Goal: Task Accomplishment & Management: Manage account settings

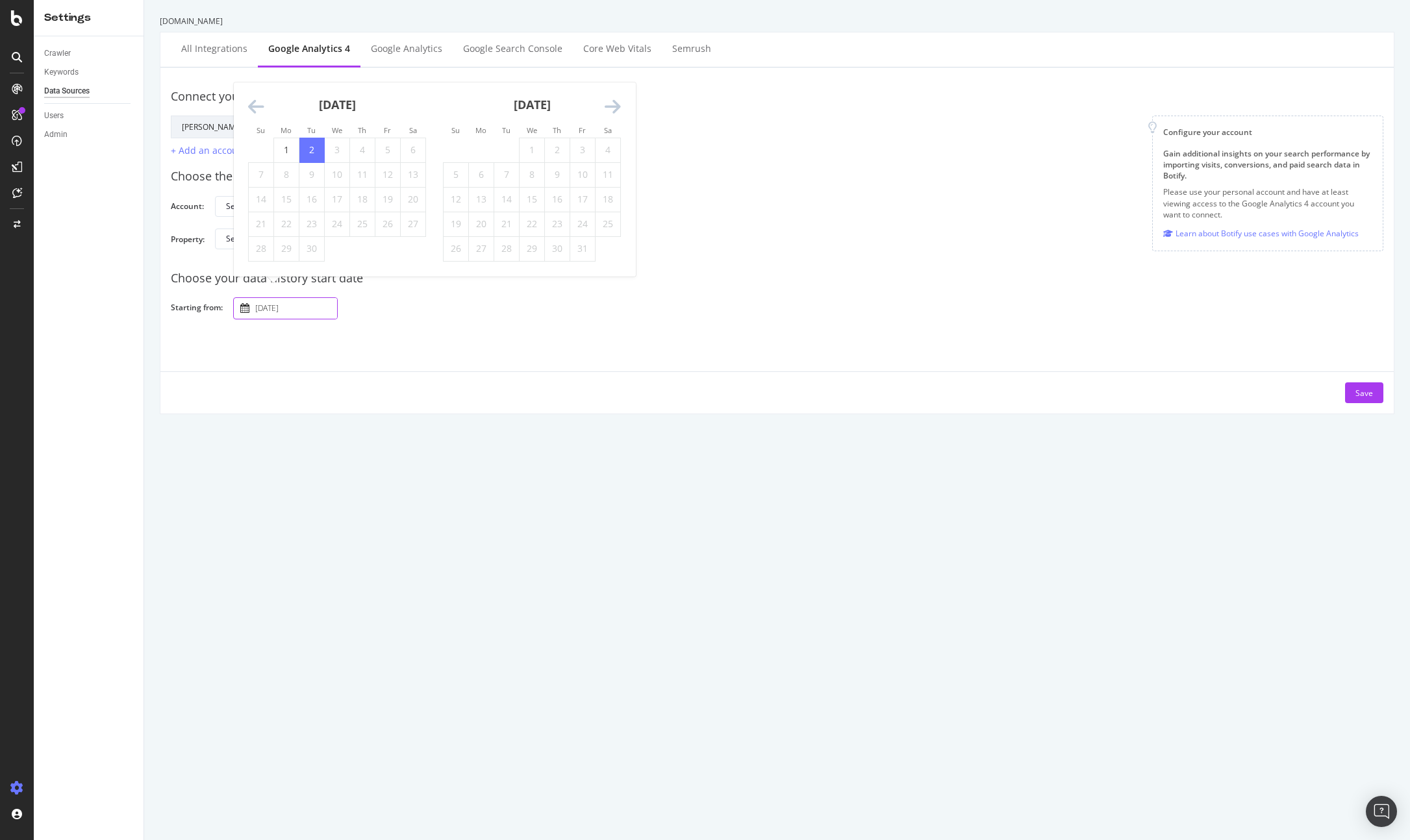
click at [454, 454] on div "[DOMAIN_NAME] All integrations Google Analytics 4 Google Analytics Google Searc…" at bounding box center [777, 420] width 1266 height 840
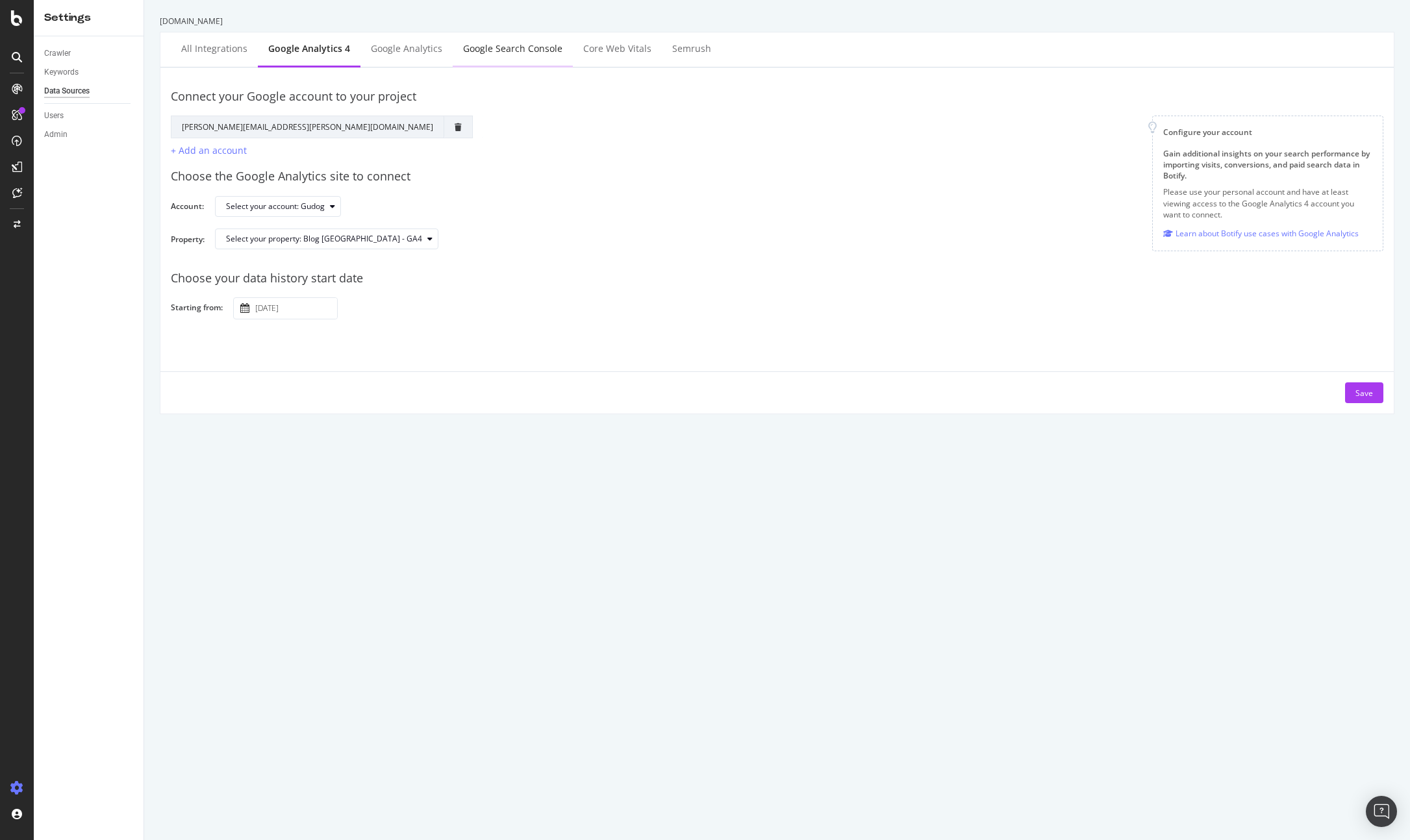
click at [522, 51] on div "Google Search Console" at bounding box center [513, 48] width 99 height 13
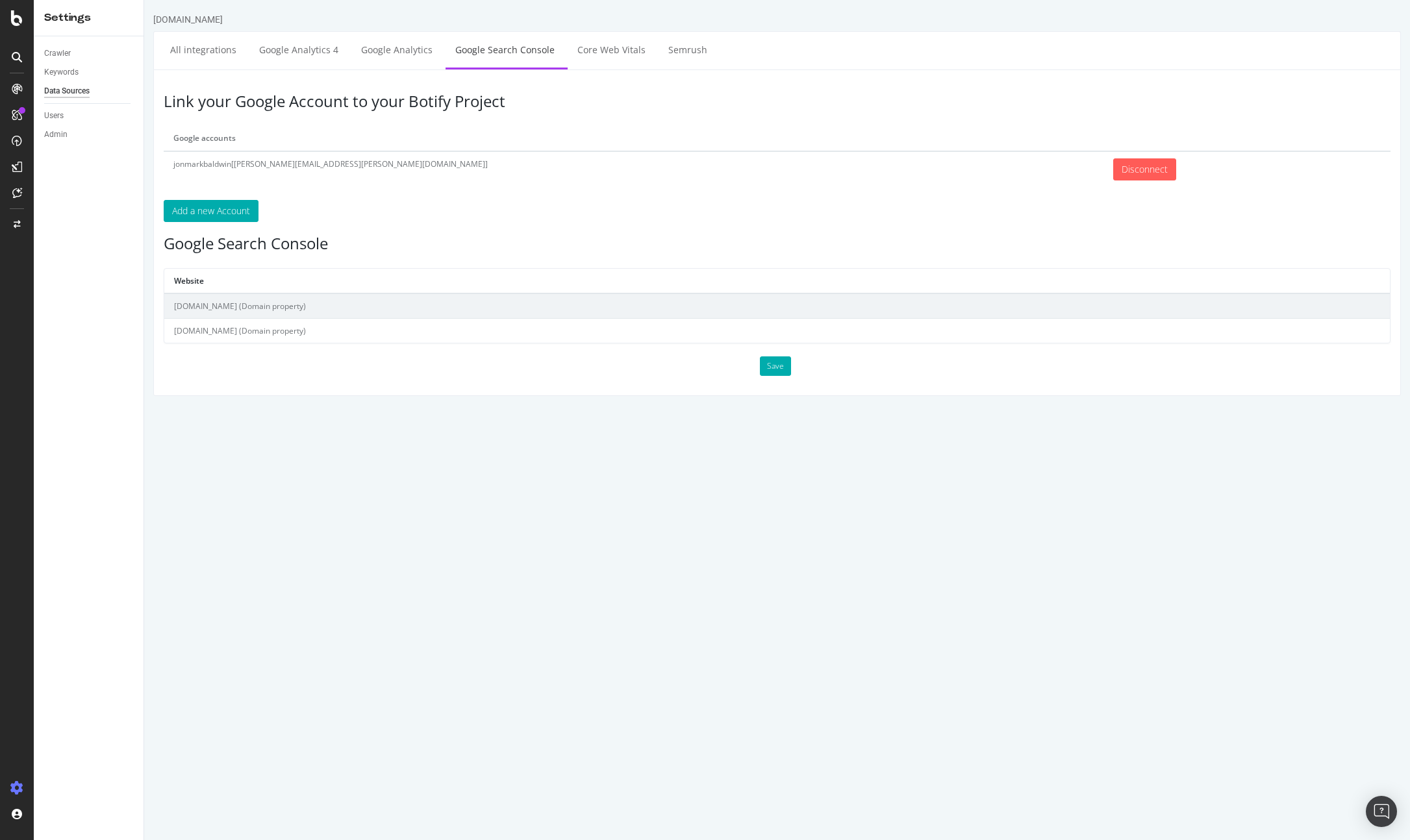
click at [241, 334] on td "[DOMAIN_NAME] (Domain property)" at bounding box center [777, 331] width 1226 height 25
drag, startPoint x: 772, startPoint y: 359, endPoint x: 758, endPoint y: 360, distance: 14.0
click at [771, 359] on button "Save" at bounding box center [775, 366] width 31 height 19
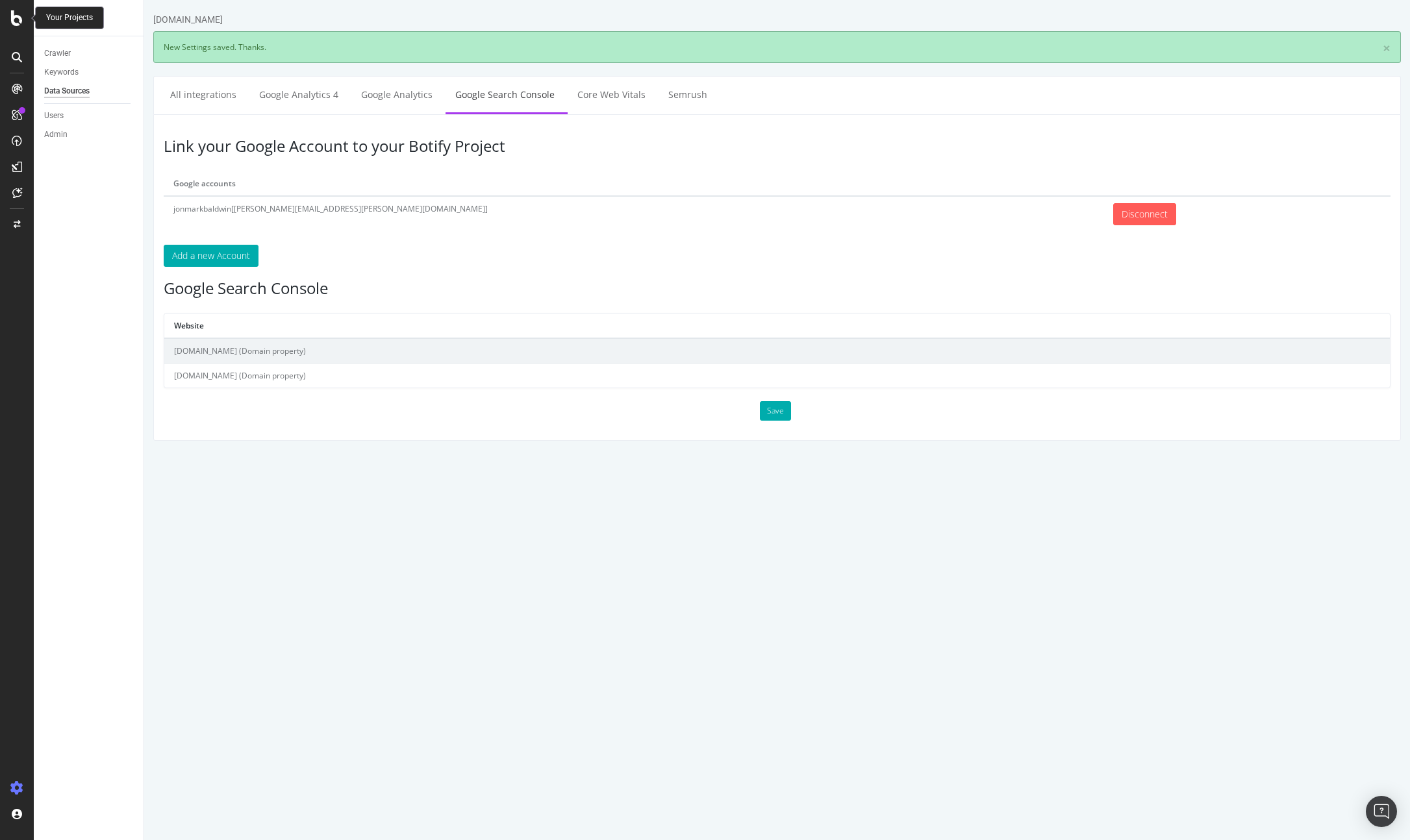
click at [14, 13] on icon at bounding box center [17, 18] width 12 height 16
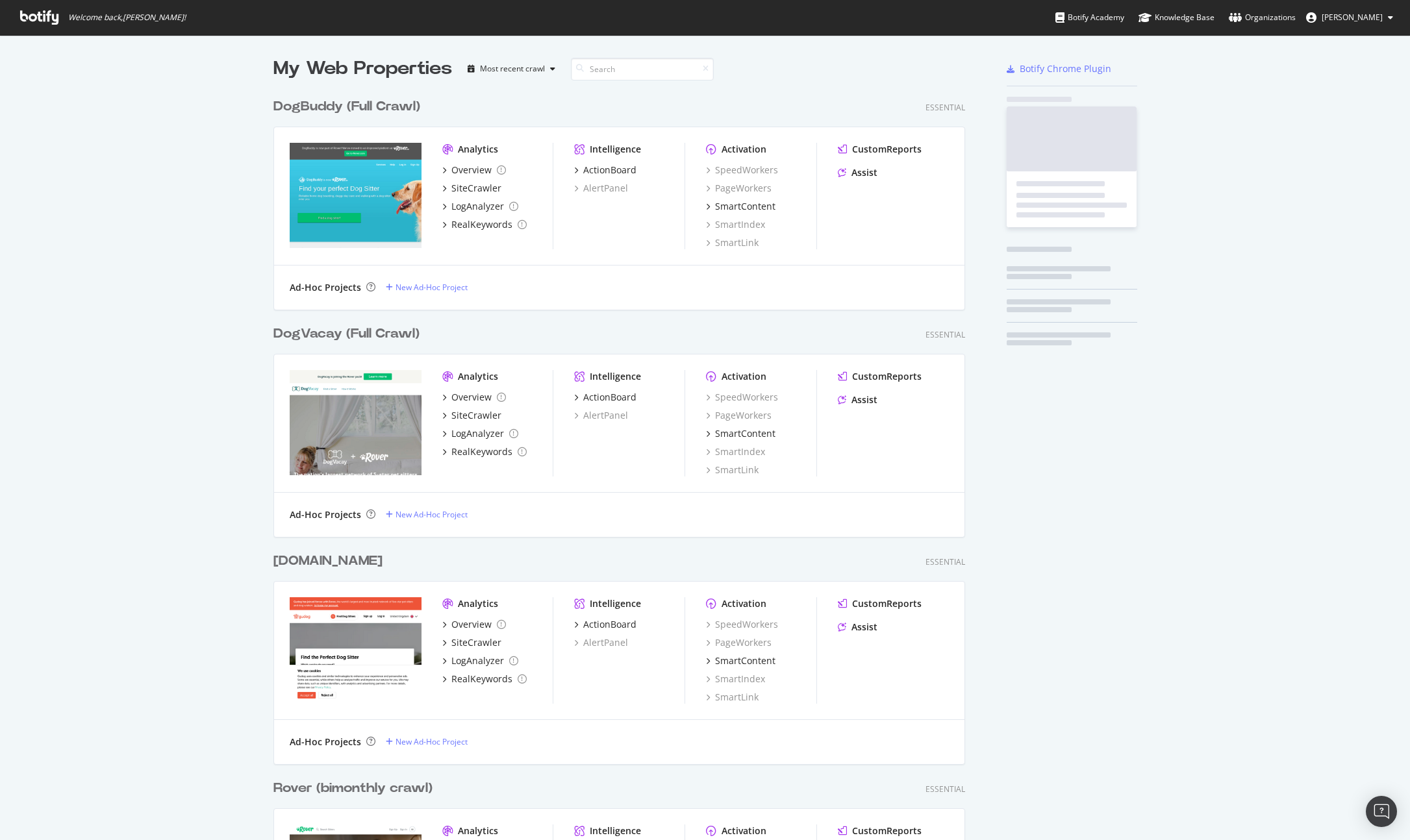
scroll to position [840, 1410]
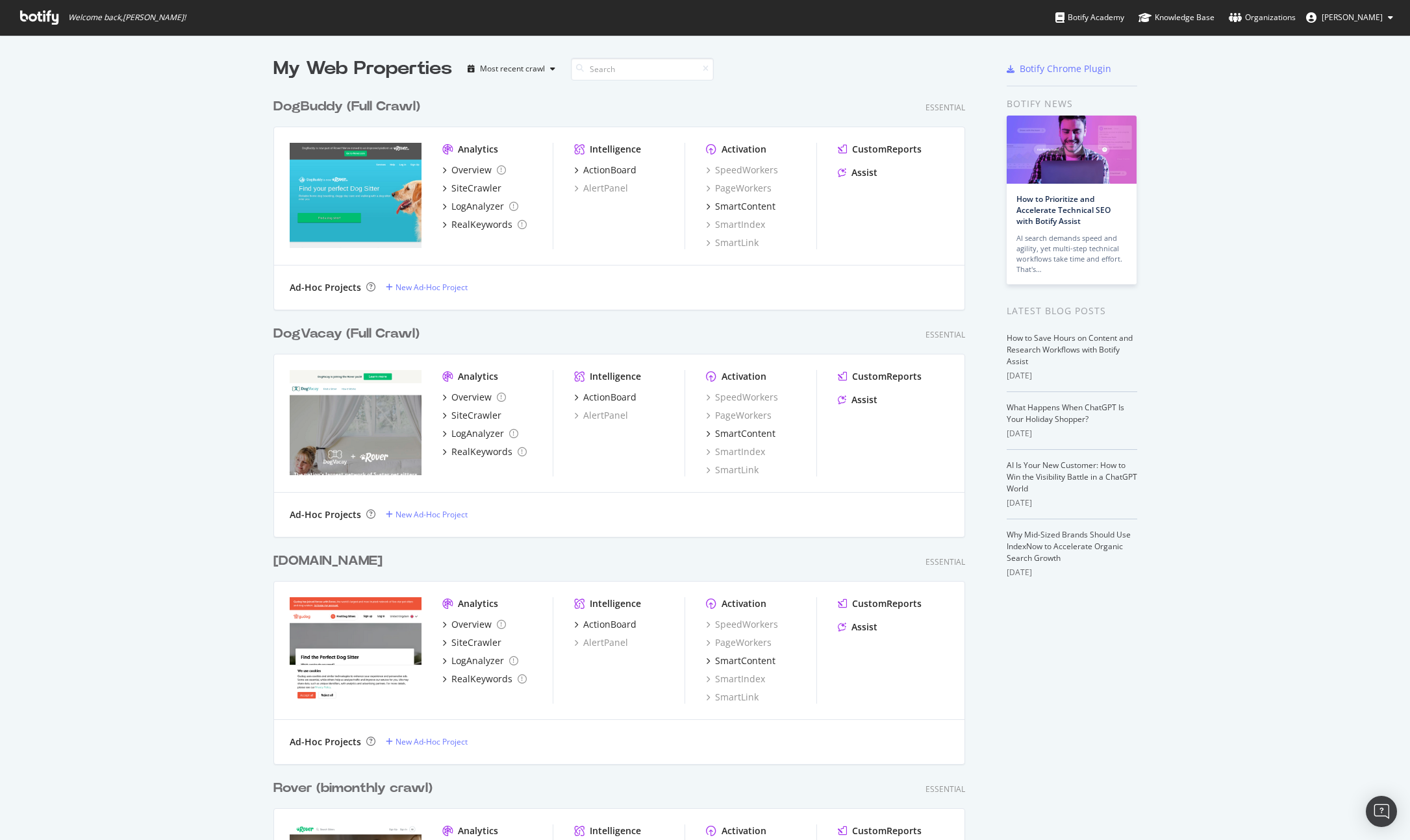
click at [48, 156] on div "My Web Properties Most recent crawl DogBuddy (Full Crawl) Essential Analytics O…" at bounding box center [705, 646] width 1410 height 1222
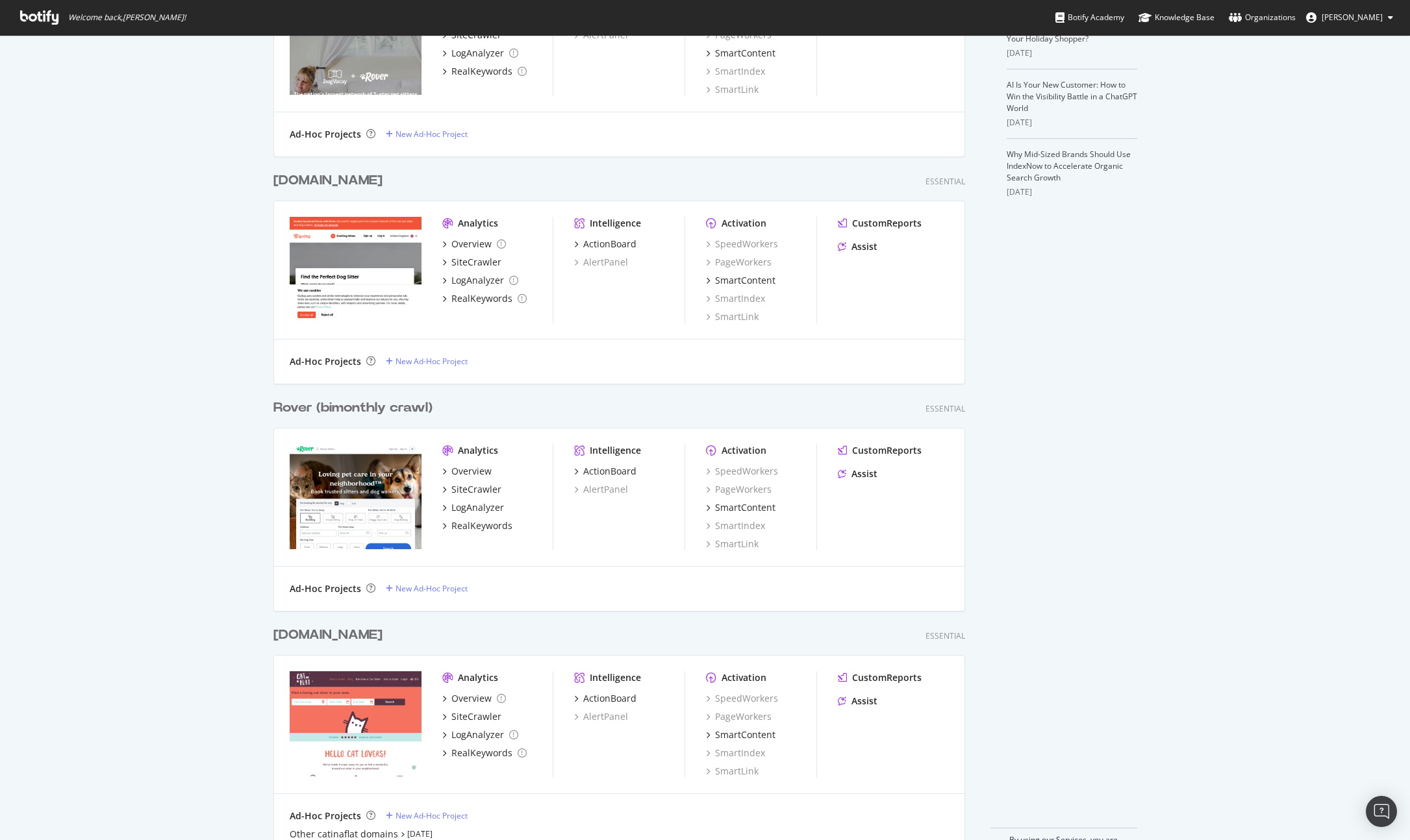
scroll to position [417, 0]
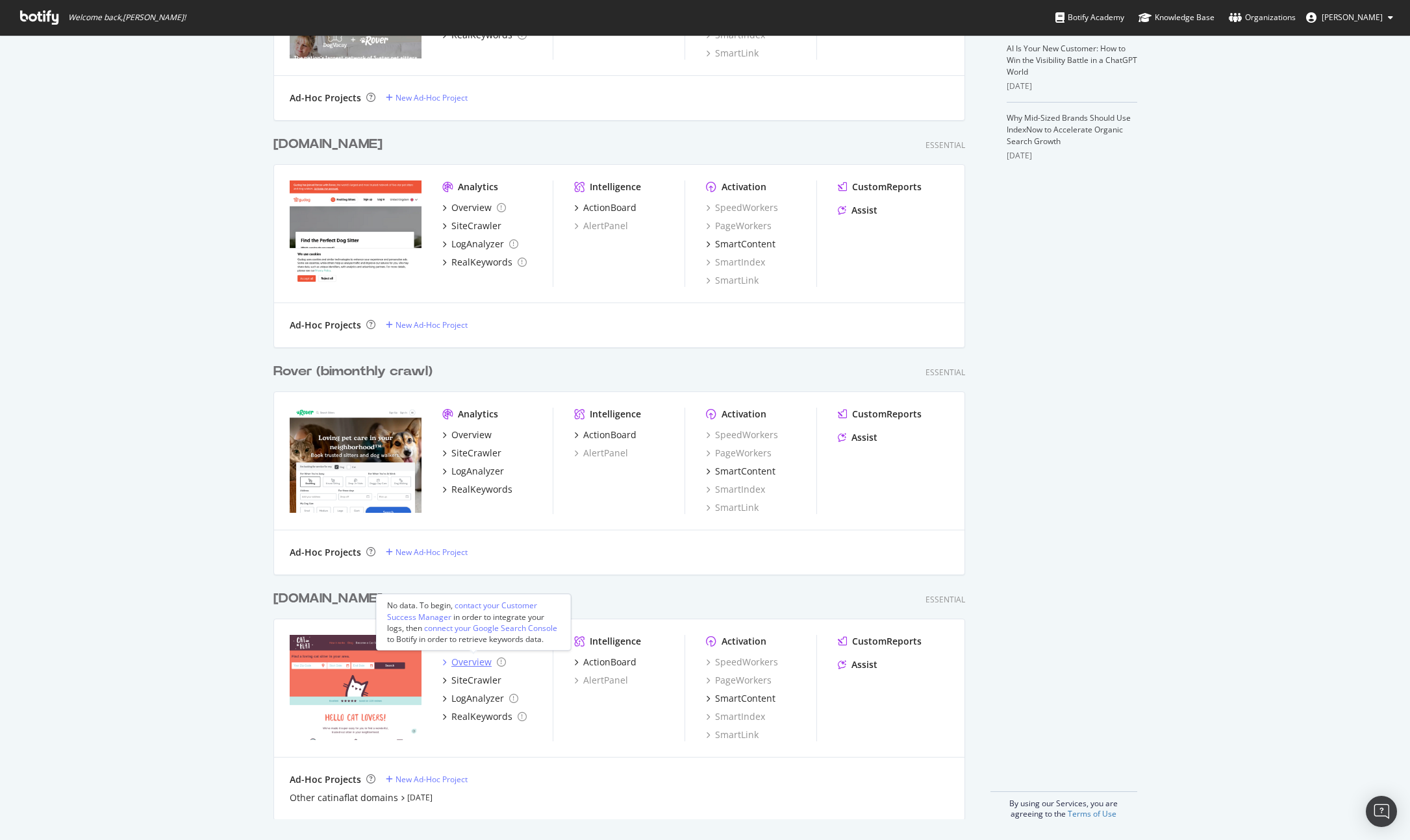
click at [466, 656] on div "Overview" at bounding box center [471, 662] width 40 height 13
